Goal: Navigation & Orientation: Go to known website

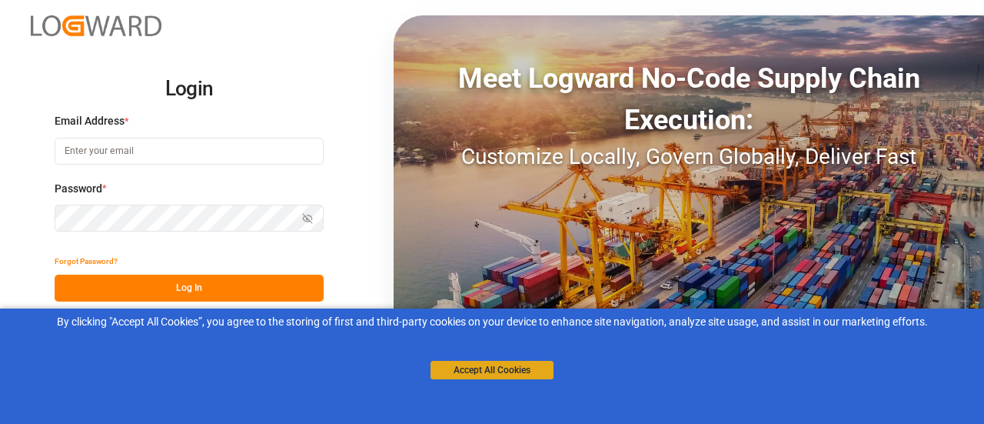
click at [454, 362] on button "Accept All Cookies" at bounding box center [492, 370] width 123 height 18
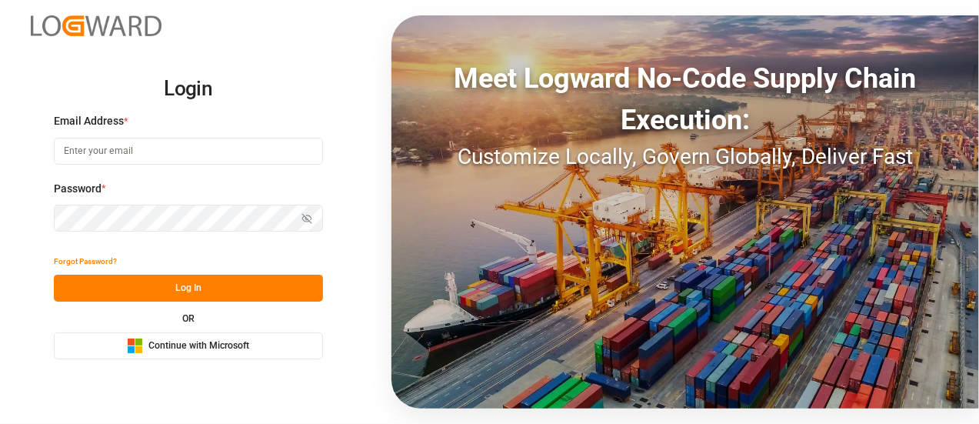
click at [170, 148] on input at bounding box center [188, 151] width 269 height 27
type input "[PERSON_NAME][EMAIL_ADDRESS][DOMAIN_NAME]"
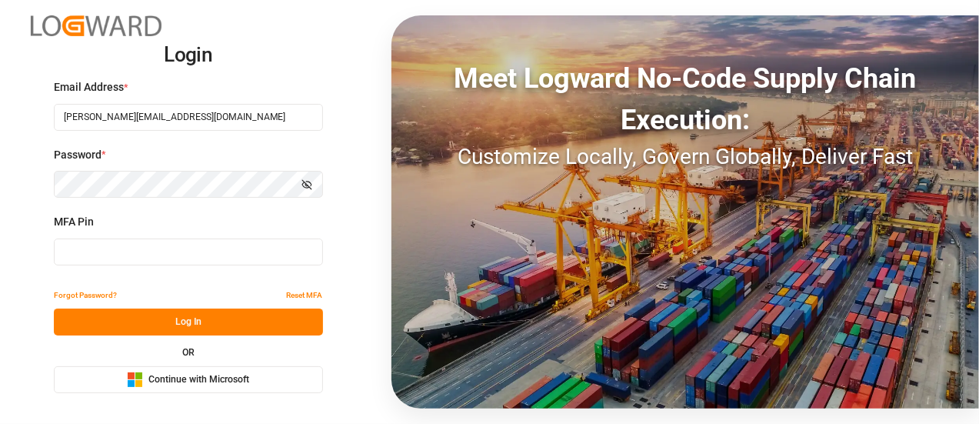
type input "028203"
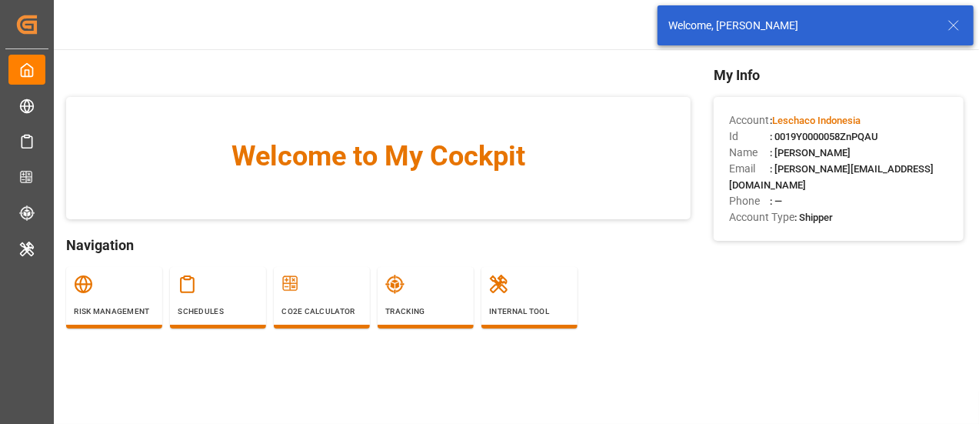
click at [956, 25] on icon at bounding box center [953, 25] width 18 height 18
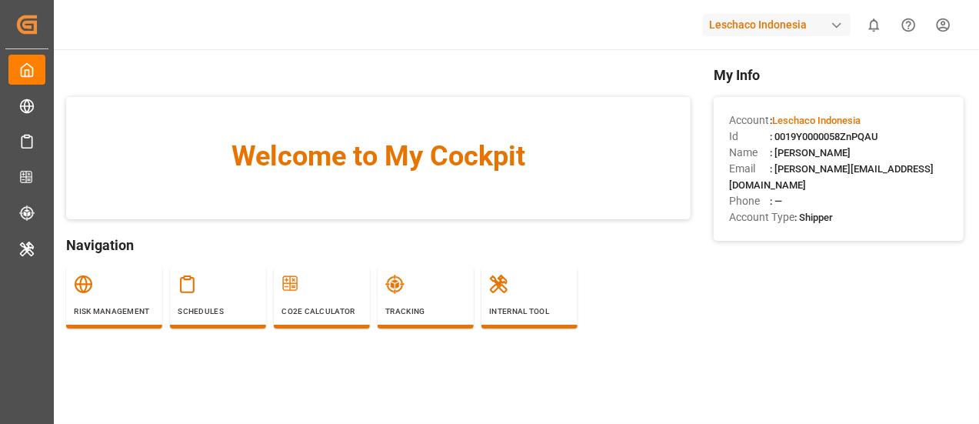
click at [768, 18] on div "Leschaco Indonesia" at bounding box center [777, 25] width 148 height 22
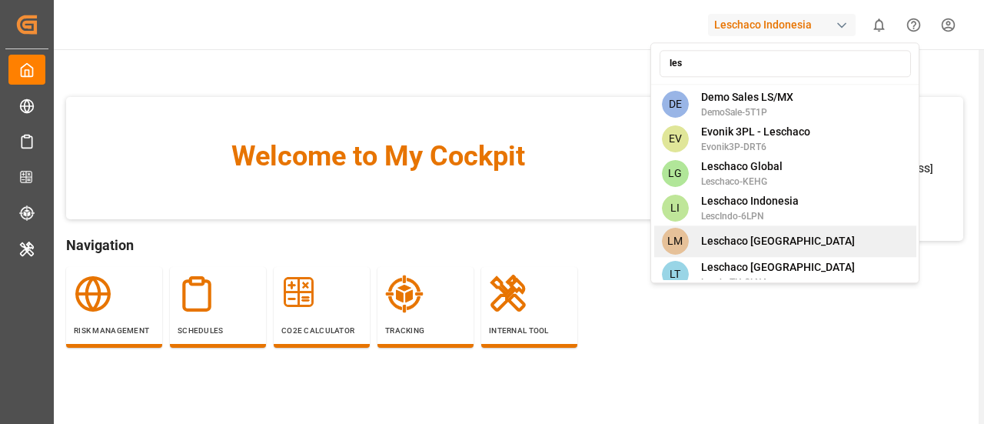
type input "les"
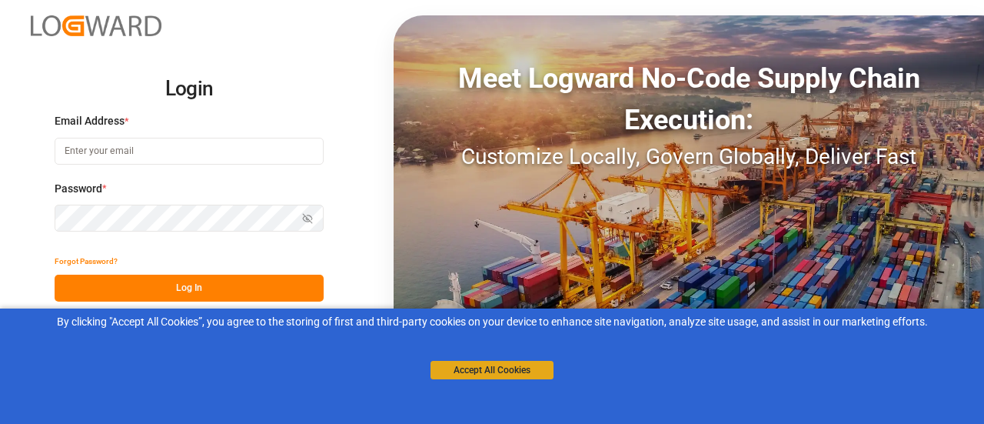
click at [504, 370] on button "Accept All Cookies" at bounding box center [492, 370] width 123 height 18
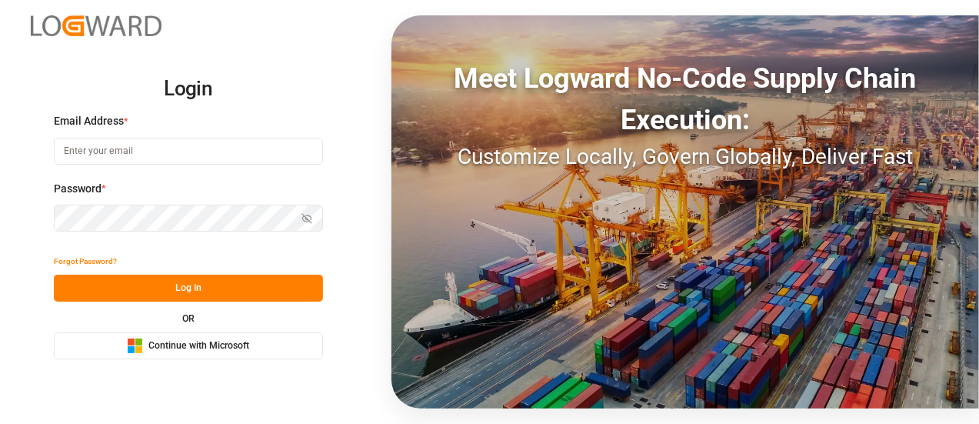
click at [232, 158] on input at bounding box center [188, 151] width 269 height 27
type input "[PERSON_NAME][EMAIL_ADDRESS][DOMAIN_NAME]"
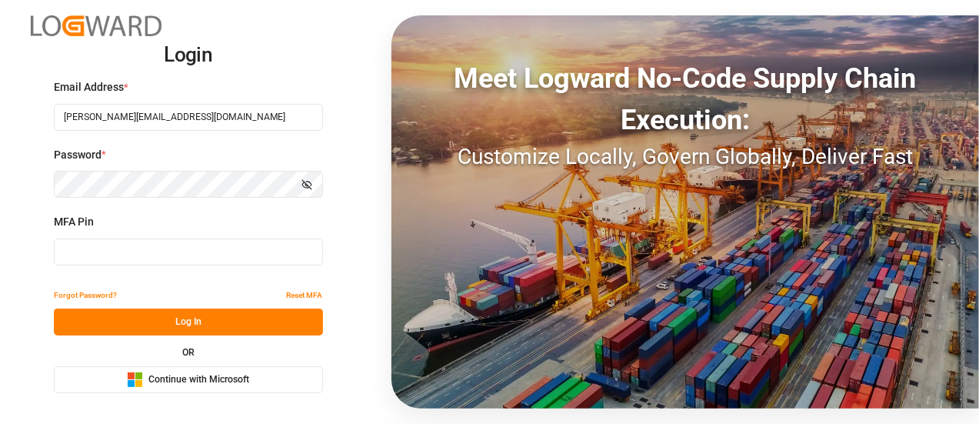
drag, startPoint x: 176, startPoint y: 268, endPoint x: 184, endPoint y: 264, distance: 8.6
click at [184, 264] on div "MFA Pin" at bounding box center [188, 248] width 269 height 68
type input "039704"
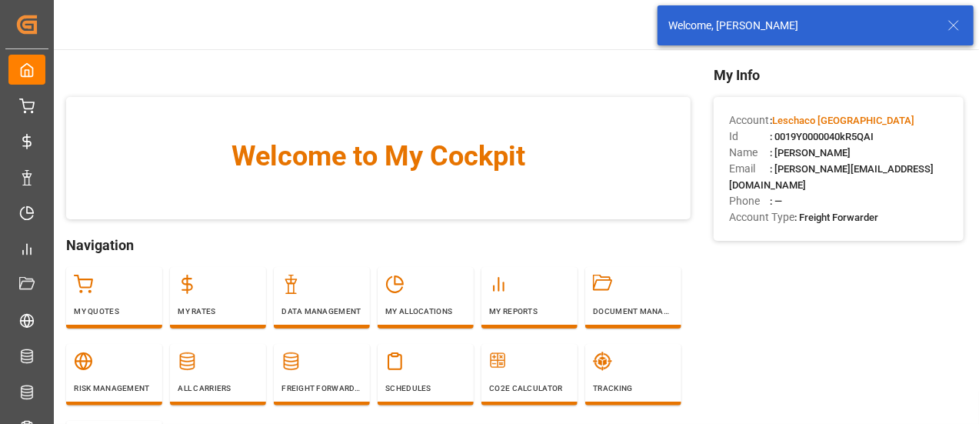
click at [956, 29] on icon at bounding box center [953, 25] width 18 height 18
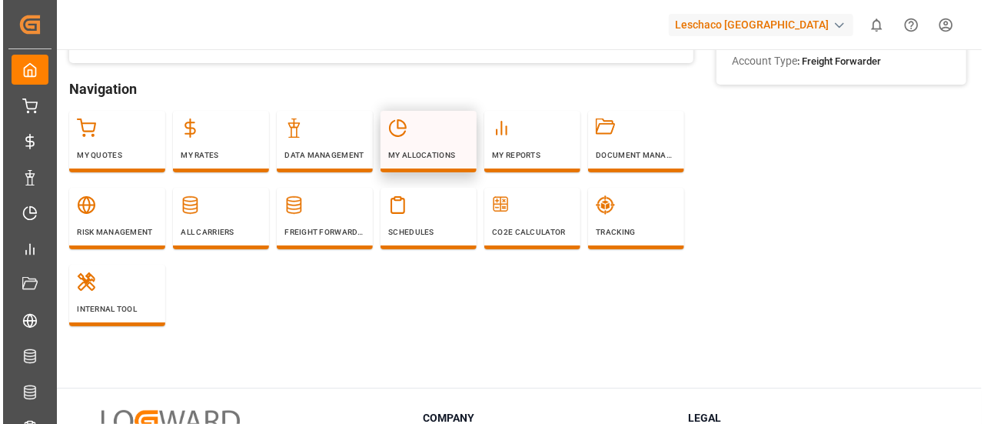
scroll to position [165, 0]
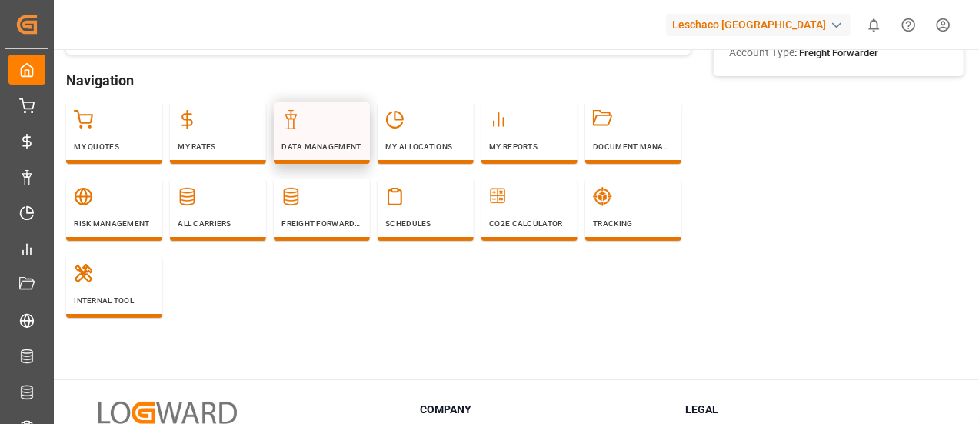
click at [332, 151] on div "Data Management" at bounding box center [321, 131] width 81 height 42
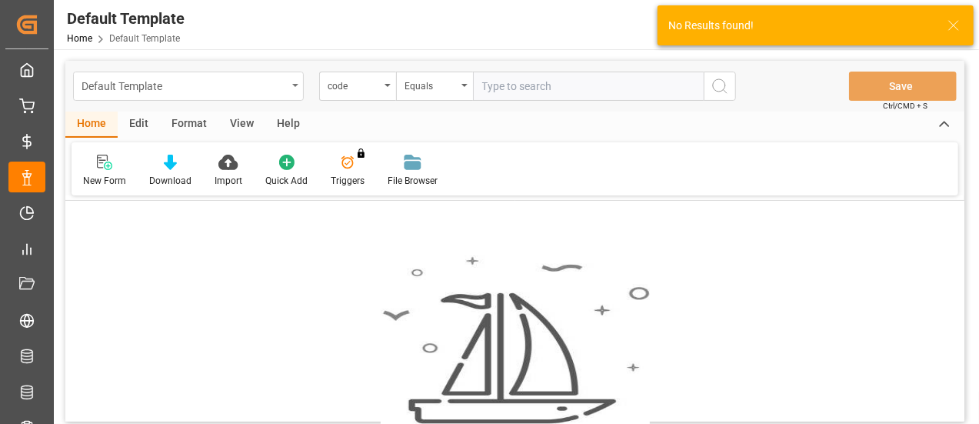
click at [274, 90] on div "Default Template" at bounding box center [183, 84] width 205 height 19
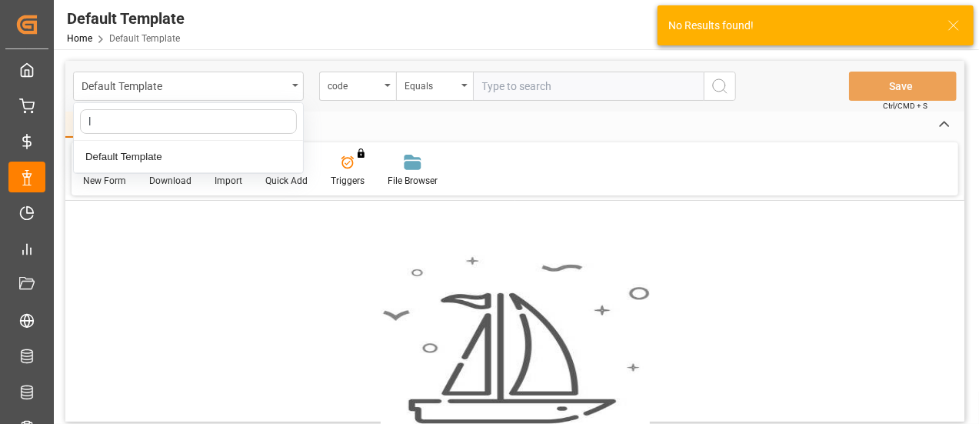
type input "l"
click at [951, 23] on line at bounding box center [953, 25] width 9 height 9
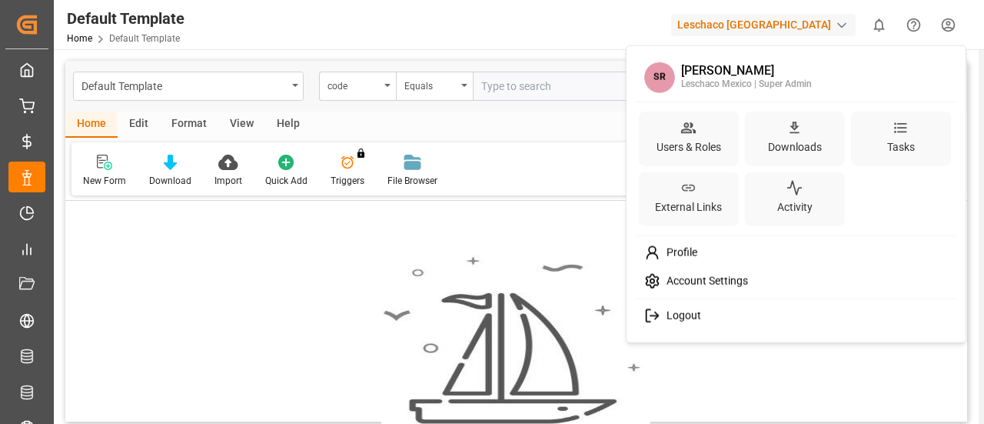
click at [951, 23] on html "Created by potrace 1.15, written by Peter Selinger 2001-2017 Created by potrace…" at bounding box center [492, 212] width 984 height 424
click at [830, 28] on html "Created by potrace 1.15, written by Peter Selinger 2001-2017 Created by potrace…" at bounding box center [492, 212] width 984 height 424
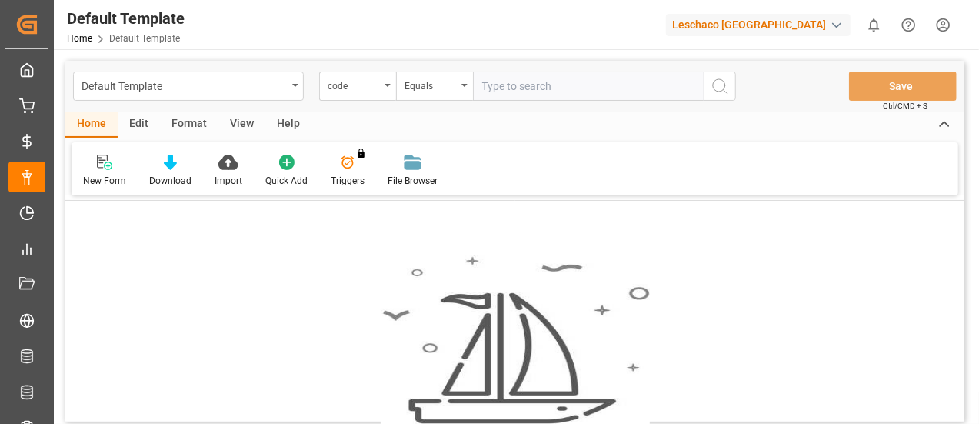
click at [829, 28] on div "button" at bounding box center [836, 25] width 15 height 15
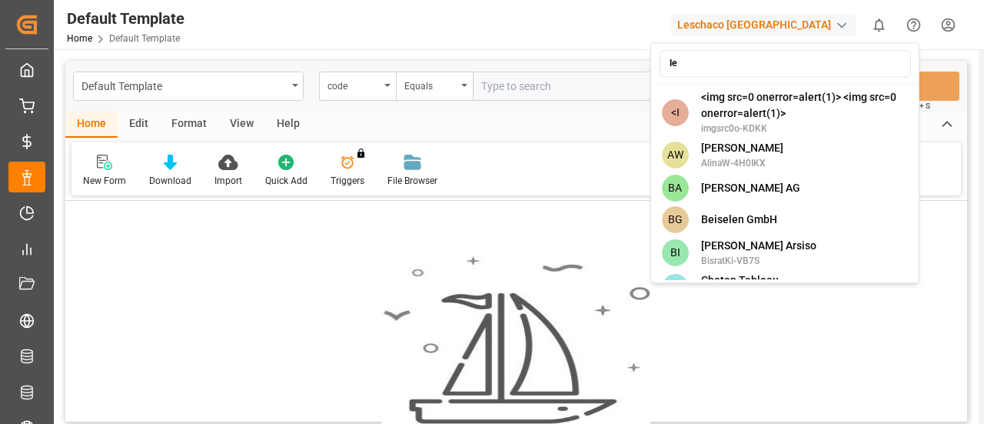
type input "les"
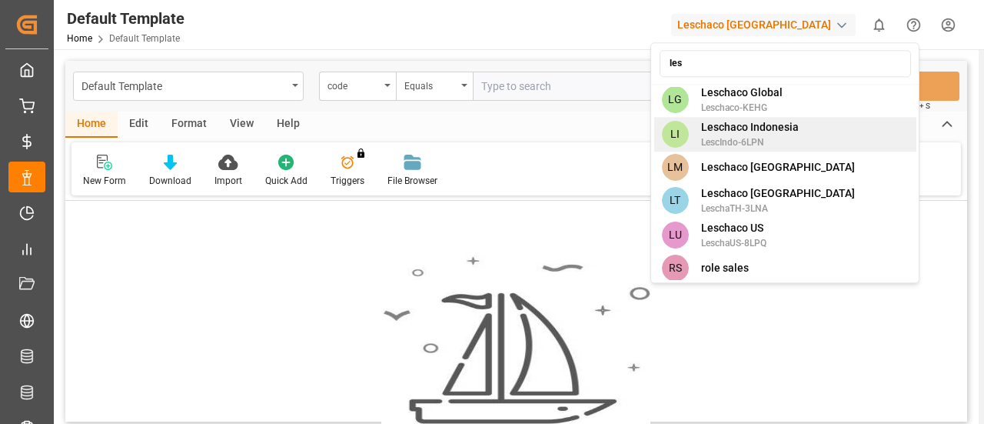
scroll to position [78, 0]
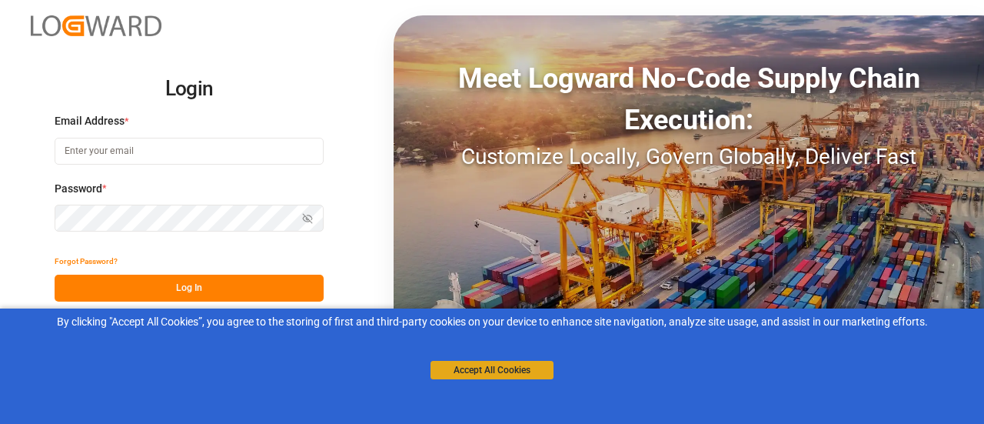
click at [471, 371] on button "Accept All Cookies" at bounding box center [492, 370] width 123 height 18
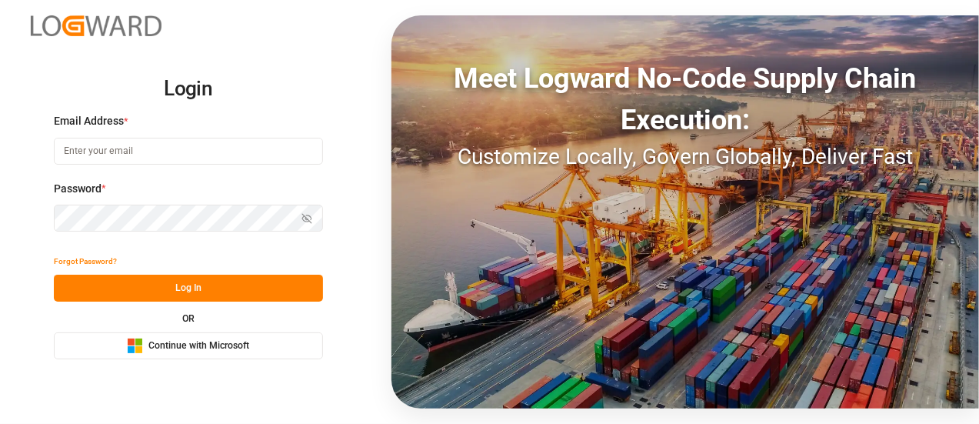
click at [131, 156] on input at bounding box center [188, 151] width 269 height 27
type input "[PERSON_NAME][EMAIL_ADDRESS][DOMAIN_NAME]"
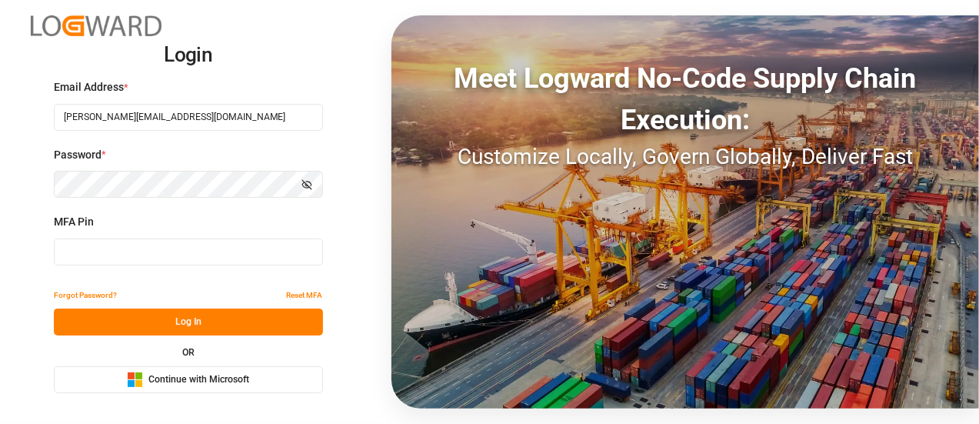
type input "058728"
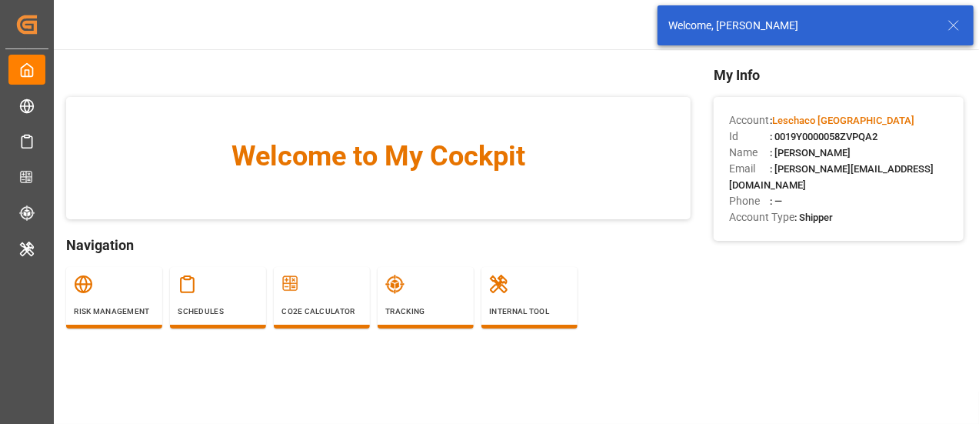
click at [955, 27] on line at bounding box center [953, 25] width 9 height 9
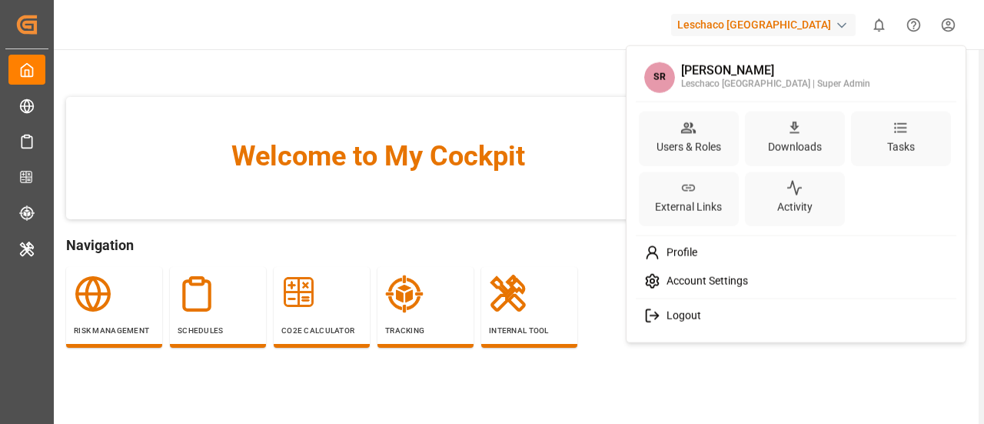
click at [955, 27] on html "Created by potrace 1.15, written by Peter Selinger 2001-2017 Created by potrace…" at bounding box center [492, 212] width 984 height 424
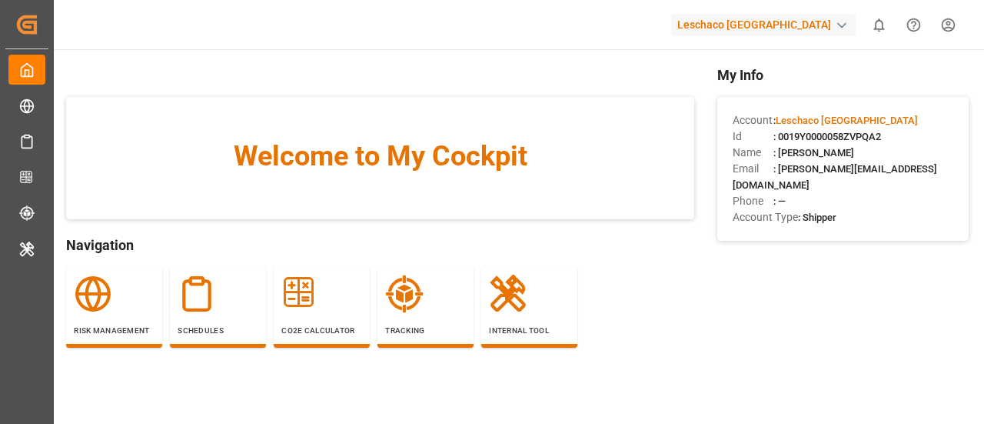
click at [837, 26] on html "Created by potrace 1.15, written by Peter Selinger 2001-2017 Created by potrace…" at bounding box center [492, 212] width 984 height 424
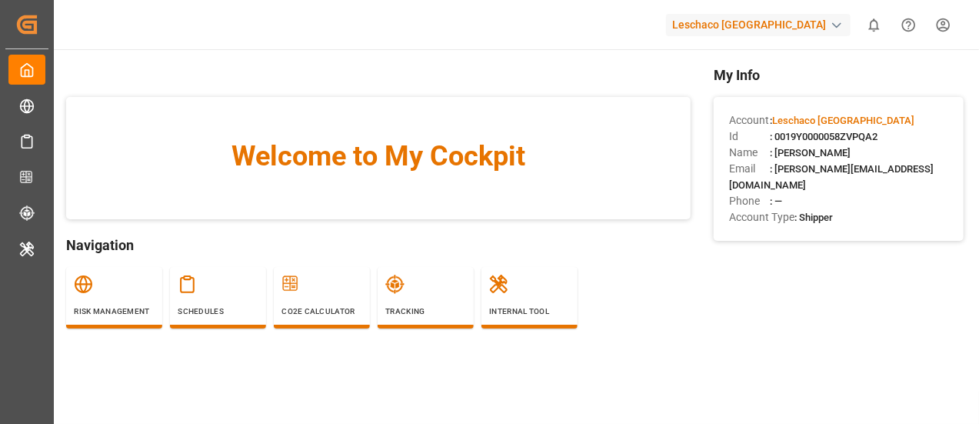
click at [789, 29] on div "Leschaco [GEOGRAPHIC_DATA]" at bounding box center [758, 25] width 185 height 22
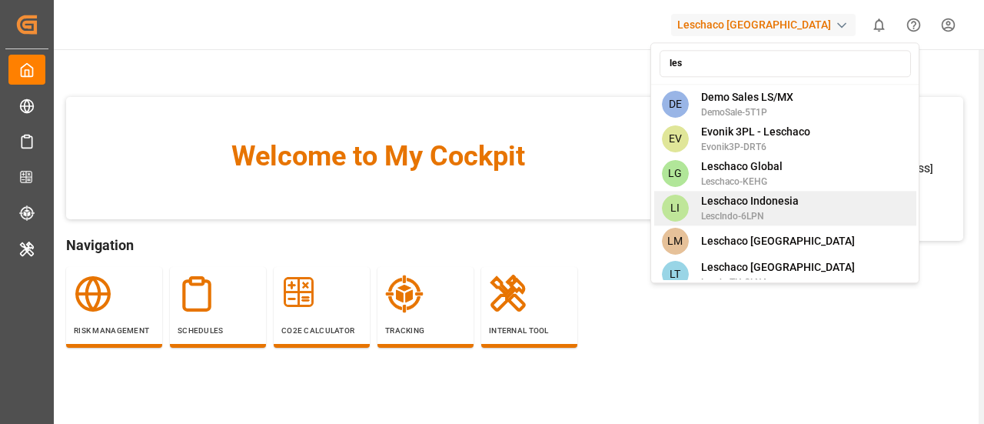
scroll to position [78, 0]
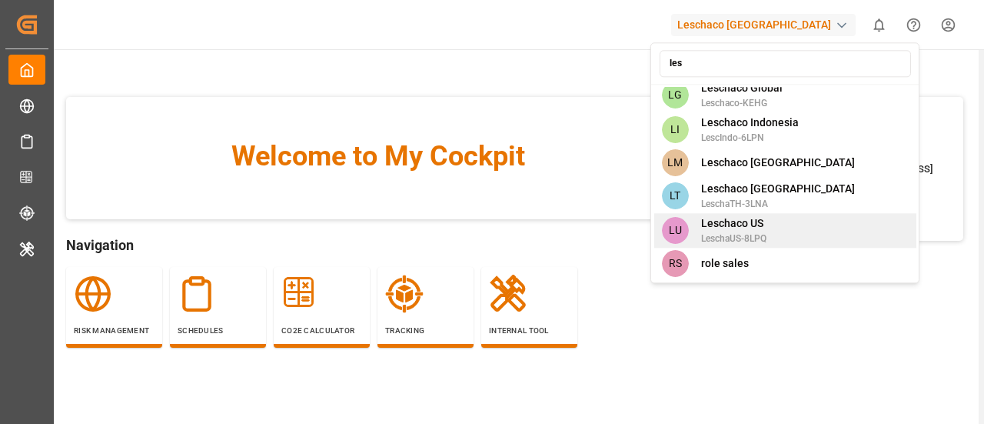
type input "les"
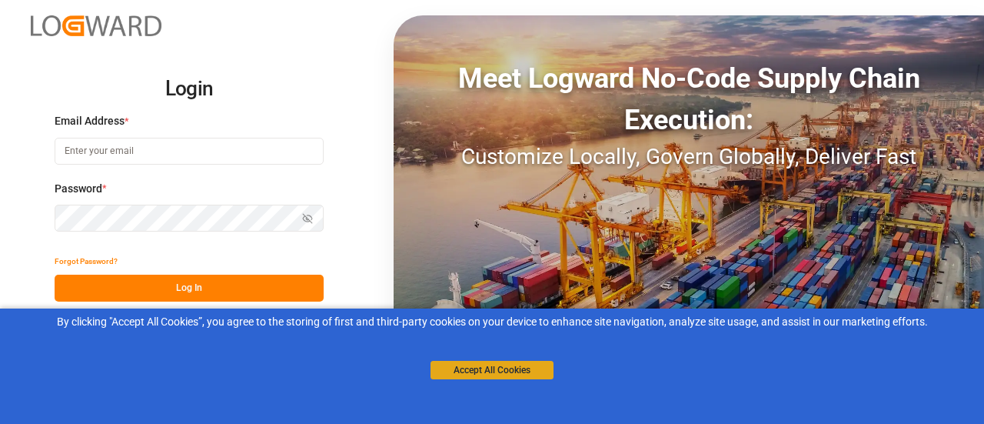
click at [444, 365] on button "Accept All Cookies" at bounding box center [492, 370] width 123 height 18
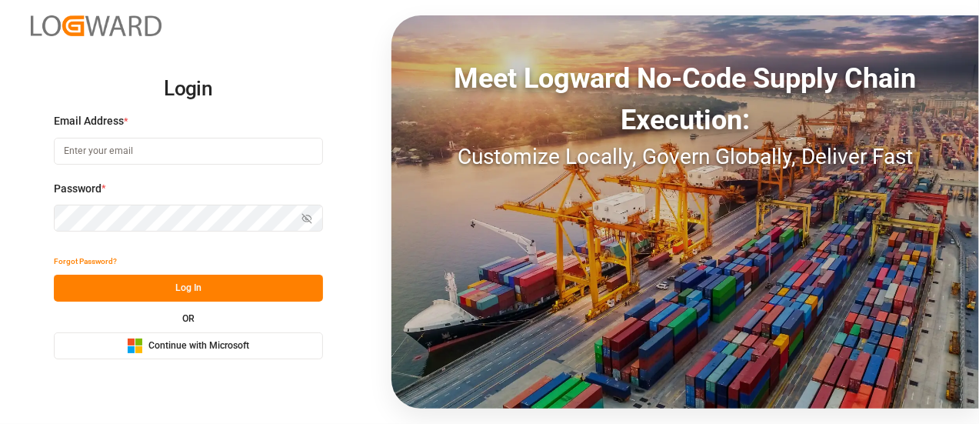
click at [194, 158] on input at bounding box center [188, 151] width 269 height 27
type input "[PERSON_NAME][EMAIL_ADDRESS][DOMAIN_NAME]"
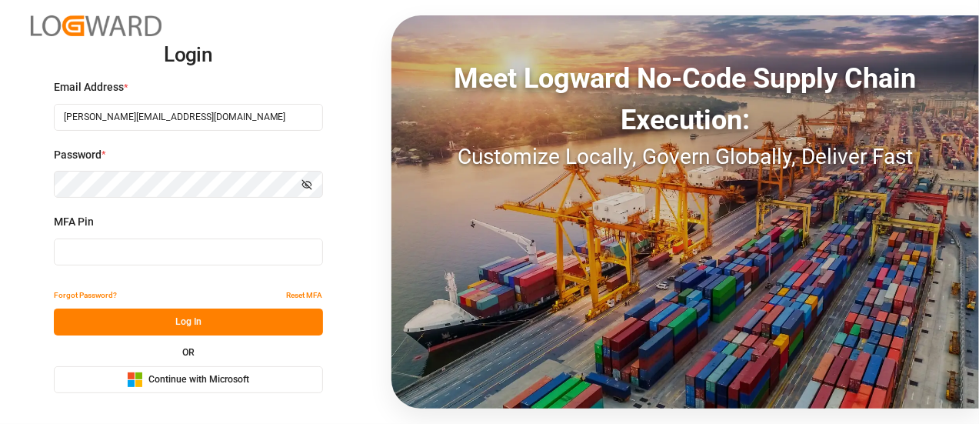
type input "911801"
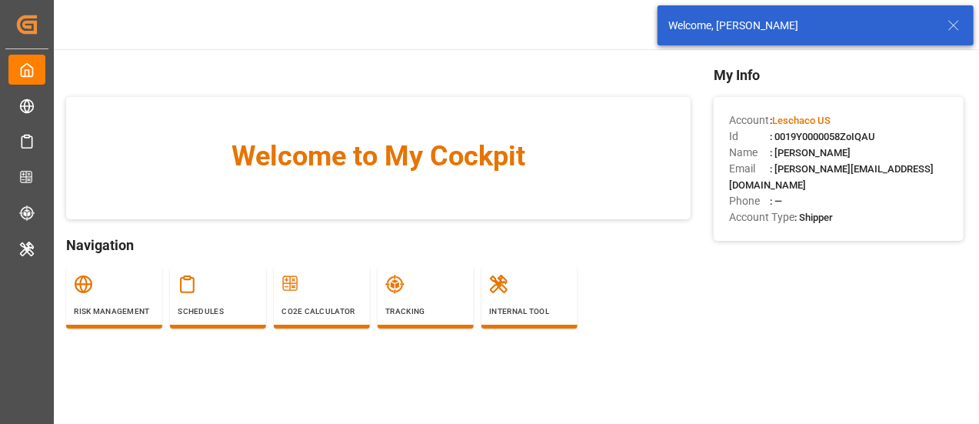
click at [687, 267] on div "Risk Management Schedules CO2e Calculator Tracking Internal Tool" at bounding box center [378, 313] width 624 height 92
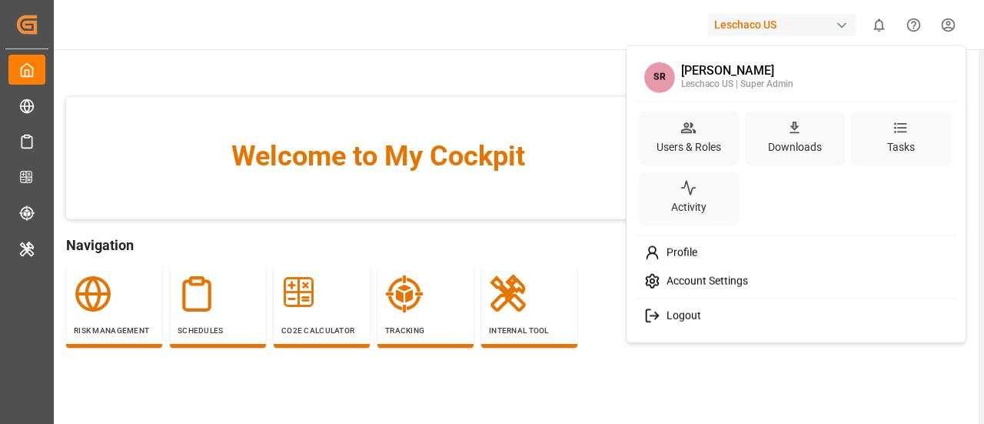
click at [950, 22] on html "Created by potrace 1.15, written by [PERSON_NAME] [DATE]-[DATE] Created by potr…" at bounding box center [492, 212] width 984 height 424
click at [848, 18] on html "Created by potrace 1.15, written by [PERSON_NAME] [DATE]-[DATE] Created by potr…" at bounding box center [492, 212] width 984 height 424
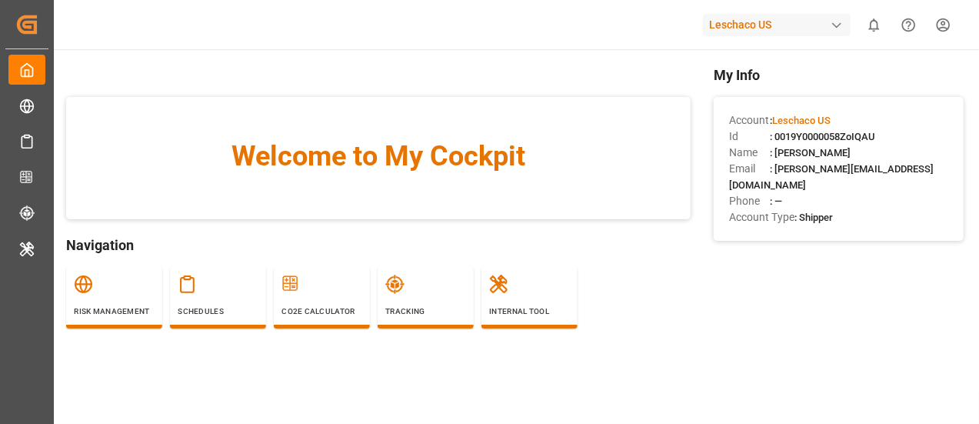
click at [771, 28] on div "Leschaco US" at bounding box center [777, 25] width 148 height 22
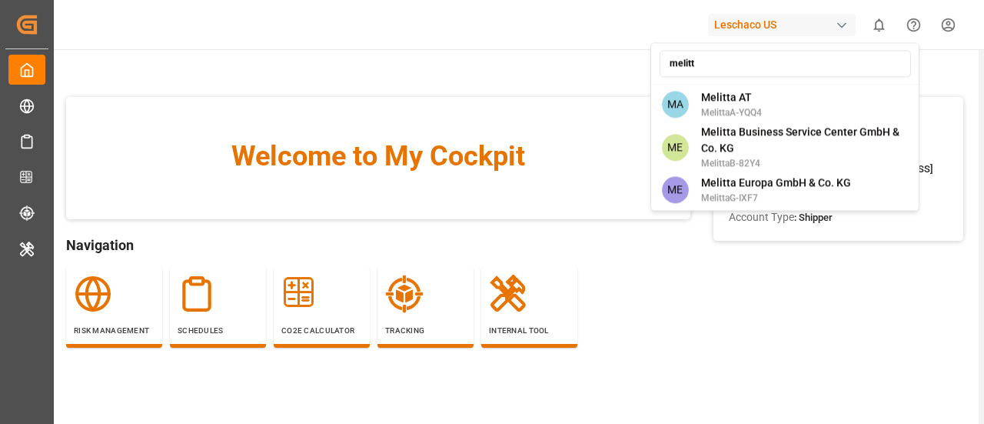
type input "melitta"
